Goal: Information Seeking & Learning: Find specific fact

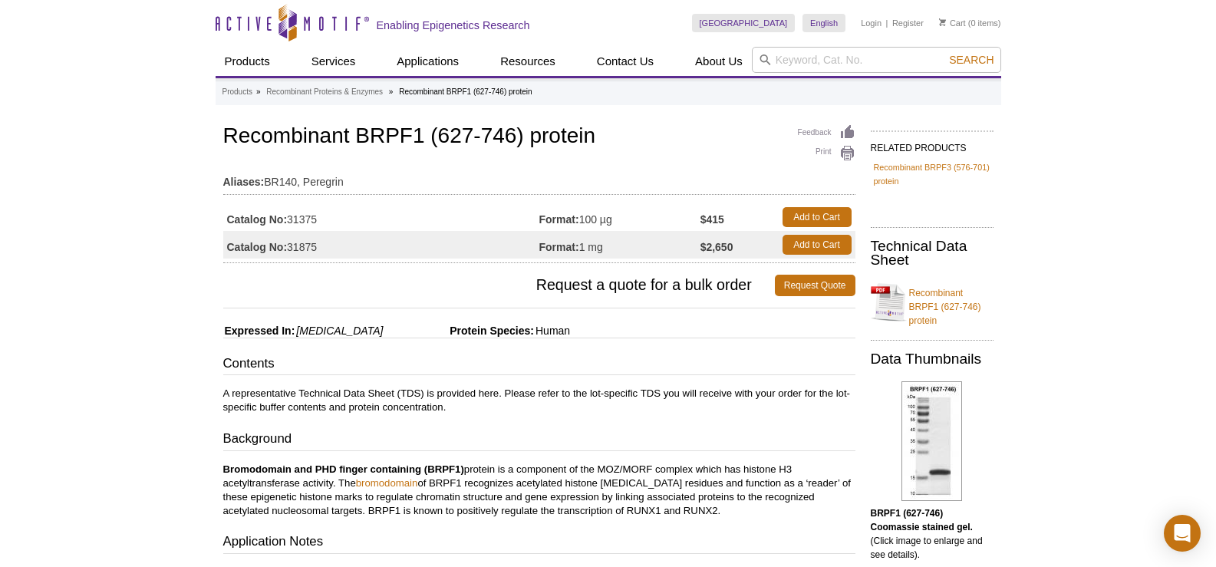
drag, startPoint x: 354, startPoint y: 135, endPoint x: 421, endPoint y: 130, distance: 66.9
click at [421, 130] on h1 "Recombinant BRPF1 (627-746) protein" at bounding box center [539, 137] width 632 height 26
copy h1 "BRPF1"
click at [818, 69] on input "search" at bounding box center [876, 60] width 249 height 26
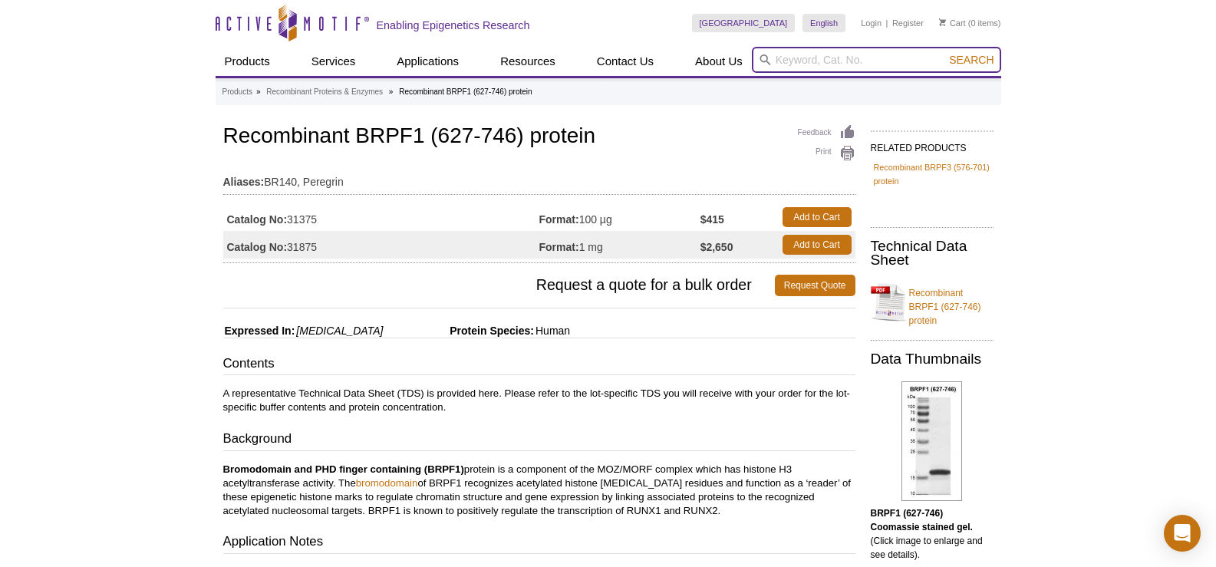
paste input "BRPF1"
type input "BRPF1"
click at [944, 53] on button "Search" at bounding box center [971, 60] width 54 height 14
